Goal: Entertainment & Leisure: Consume media (video, audio)

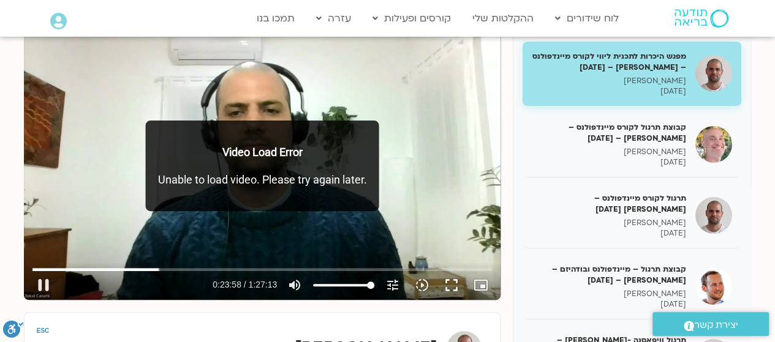
click at [290, 311] on div "מפגש היכרות לתכנית ליווי לקורס מיינדפולנס – [PERSON_NAME] – [DATE] [PERSON_NAME…" at bounding box center [387, 311] width 727 height 558
click at [42, 297] on button "pause" at bounding box center [43, 285] width 29 height 29
click at [47, 284] on button "play_arrow" at bounding box center [43, 285] width 29 height 29
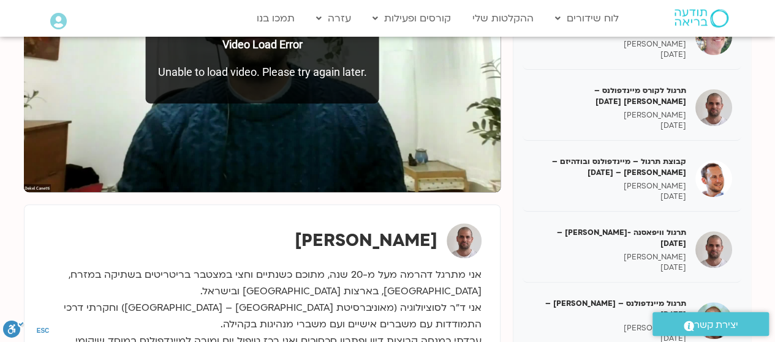
type input "10.184841"
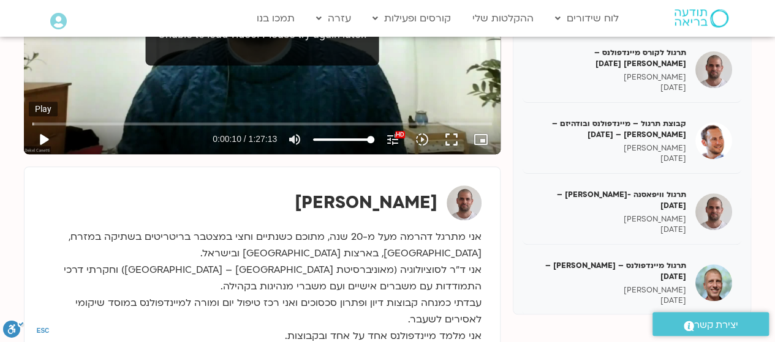
scroll to position [309, 0]
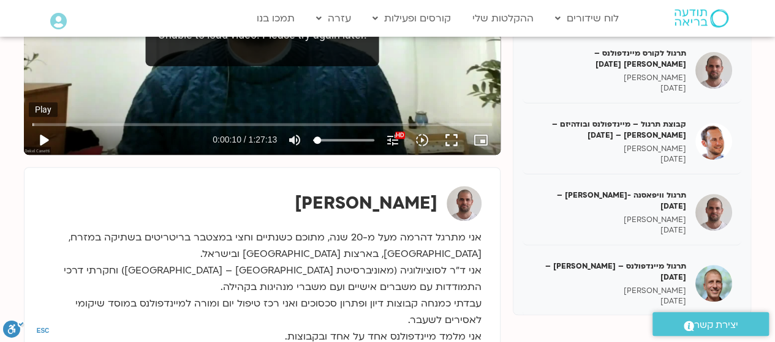
type input "0"
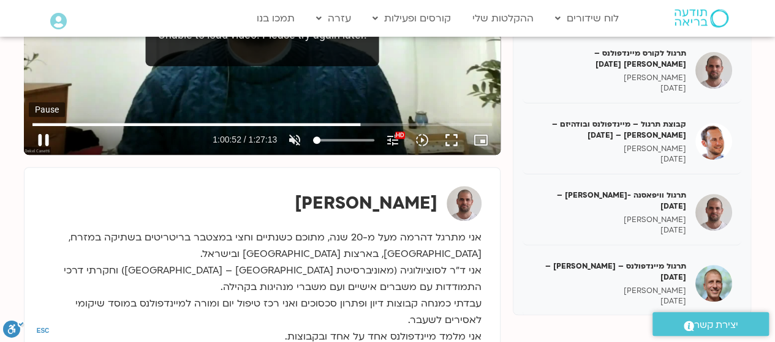
type input "4144"
type input "100"
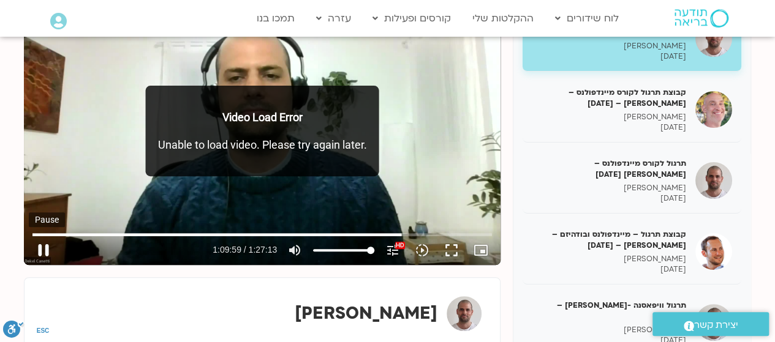
scroll to position [197, 0]
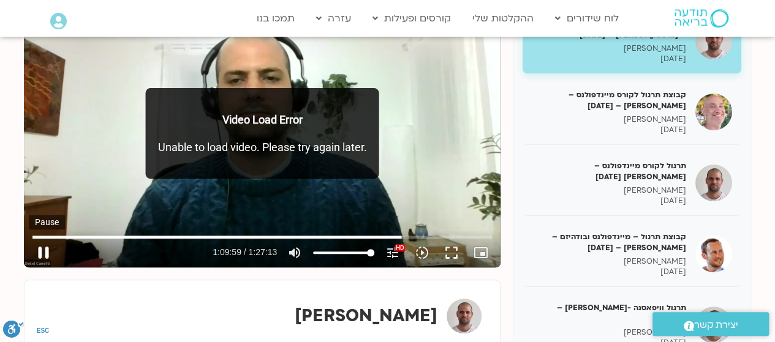
type input "4199.697299"
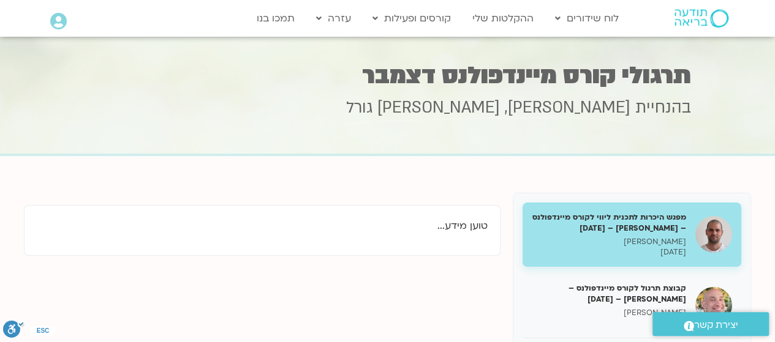
click at [77, 243] on div "טוען מידע..." at bounding box center [262, 230] width 477 height 51
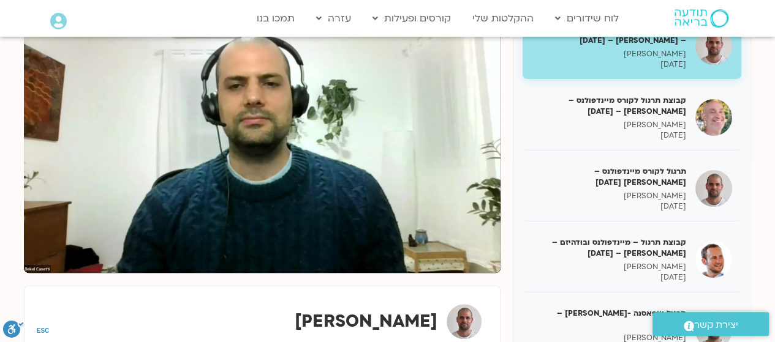
scroll to position [184, 0]
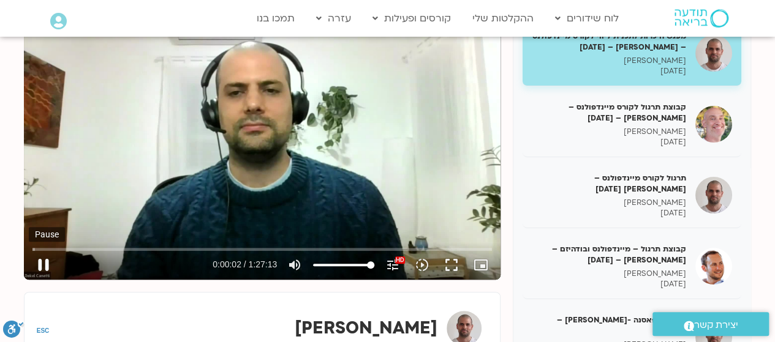
click at [43, 275] on button "pause" at bounding box center [43, 265] width 29 height 29
click at [43, 271] on button "play_arrow" at bounding box center [43, 265] width 29 height 29
click at [42, 272] on button "pause" at bounding box center [43, 265] width 29 height 29
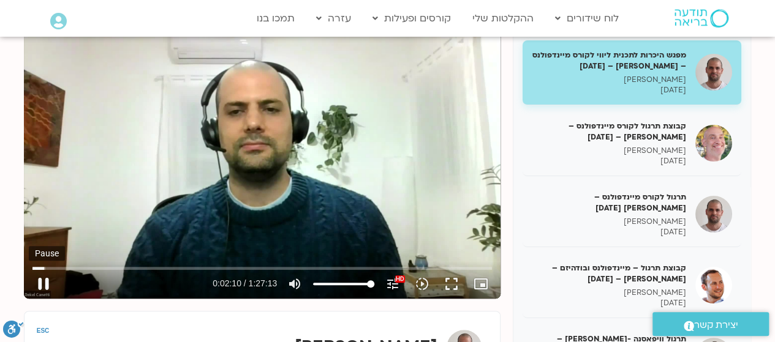
scroll to position [165, 0]
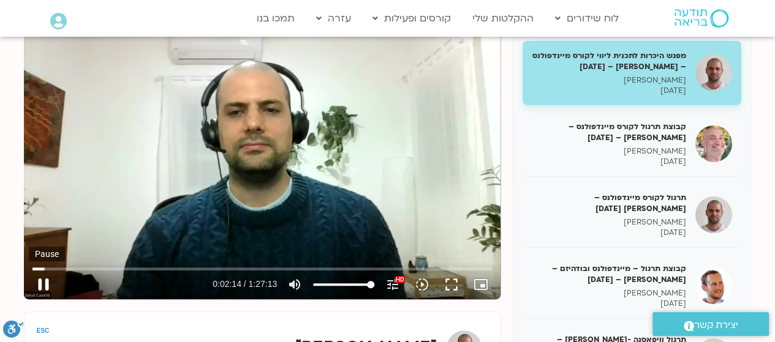
click at [40, 289] on button "pause" at bounding box center [43, 284] width 29 height 29
type input "134.641749"
